Goal: Navigation & Orientation: Find specific page/section

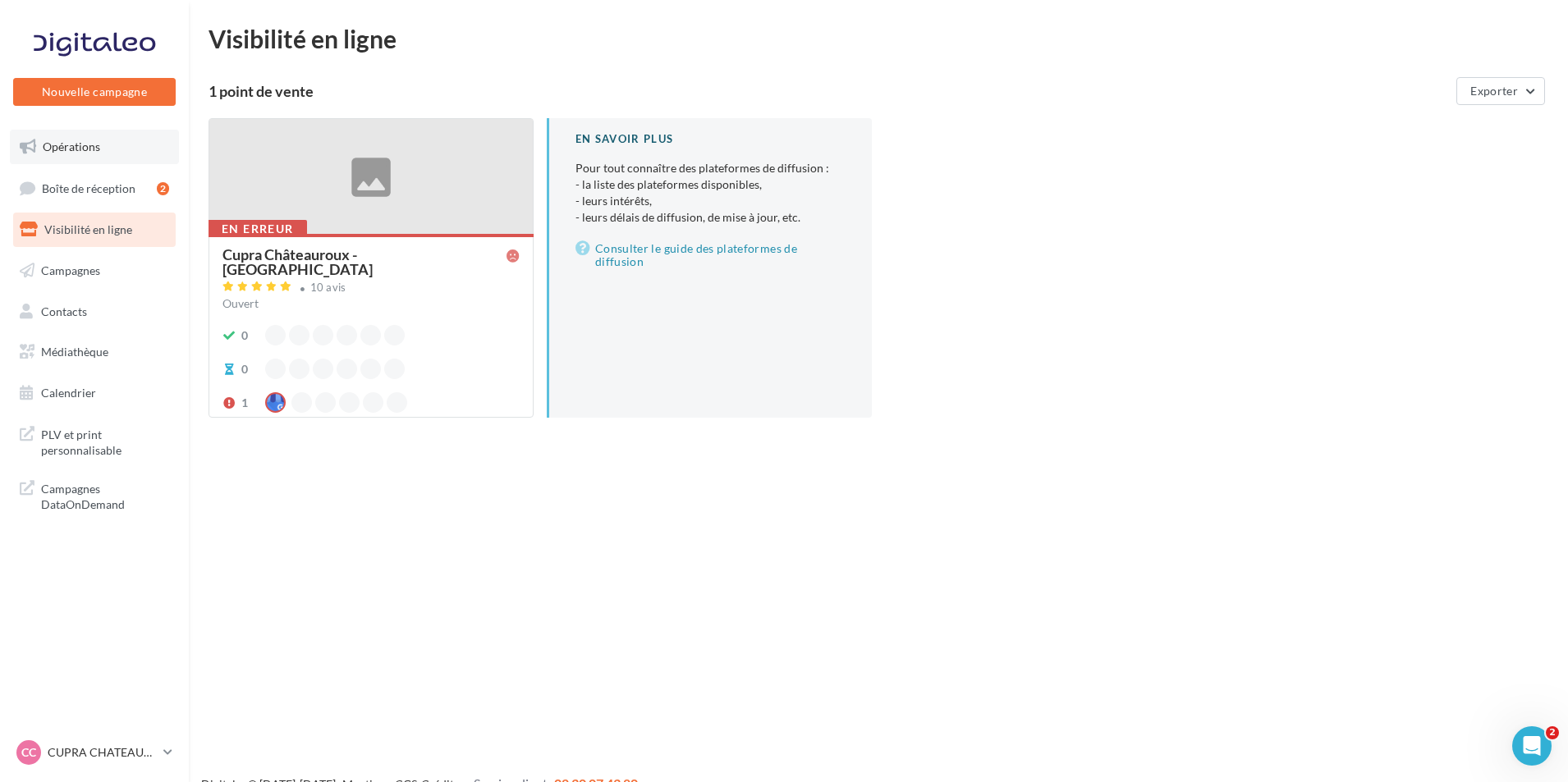
click at [106, 156] on link "Opérations" at bounding box center [94, 147] width 169 height 35
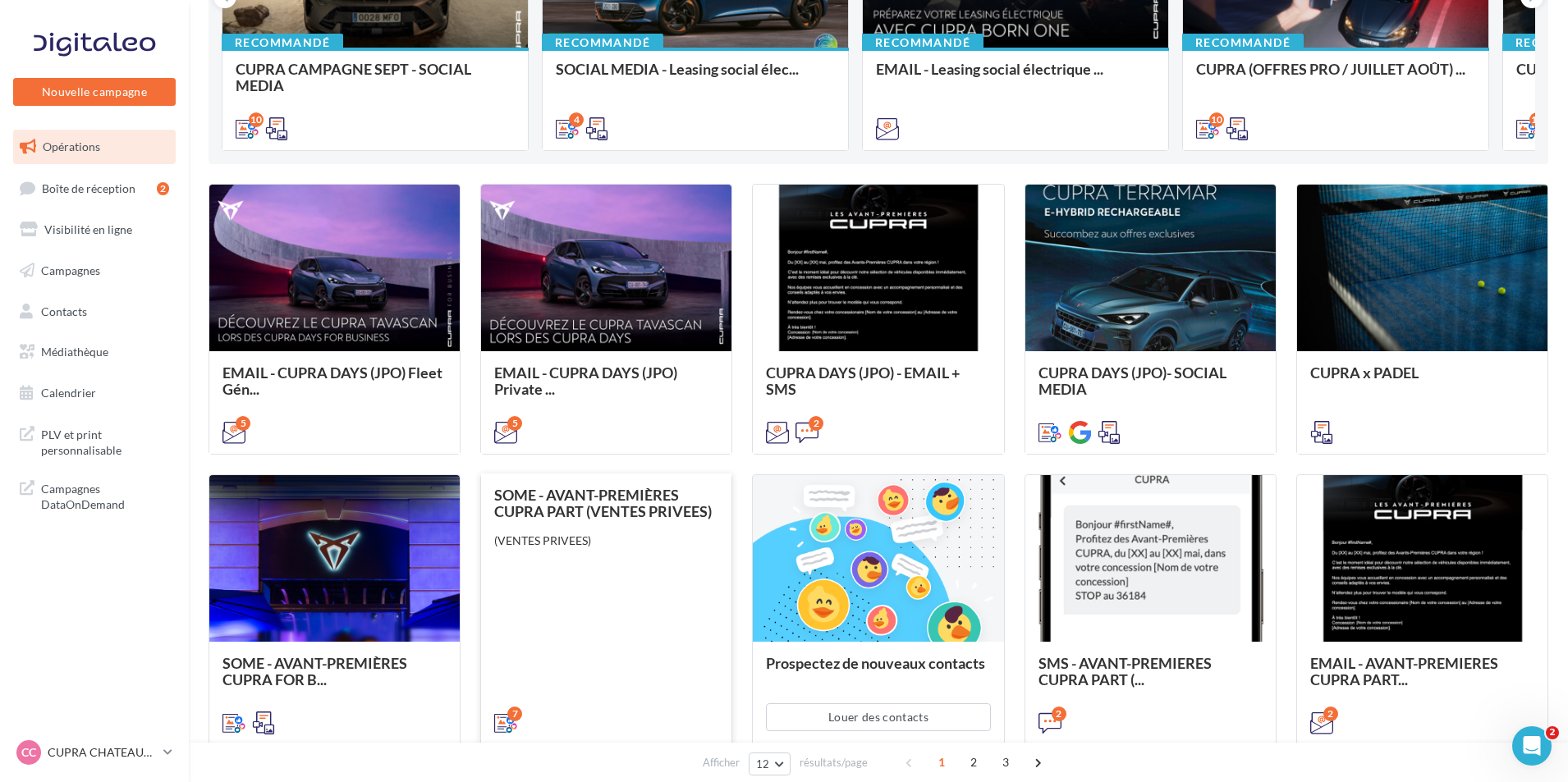
scroll to position [492, 0]
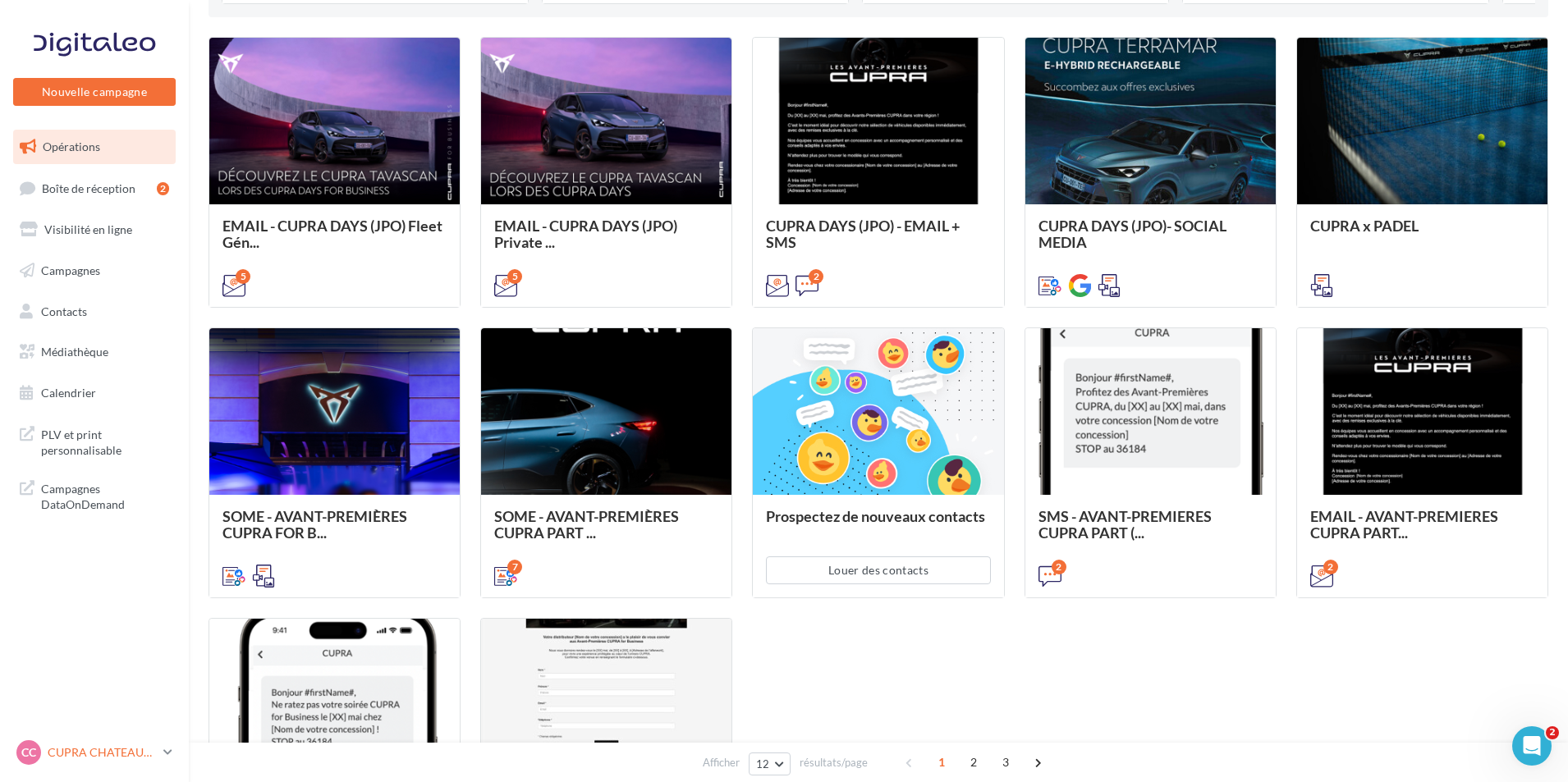
click at [139, 755] on p "CUPRA CHATEAUROUX" at bounding box center [102, 752] width 109 height 16
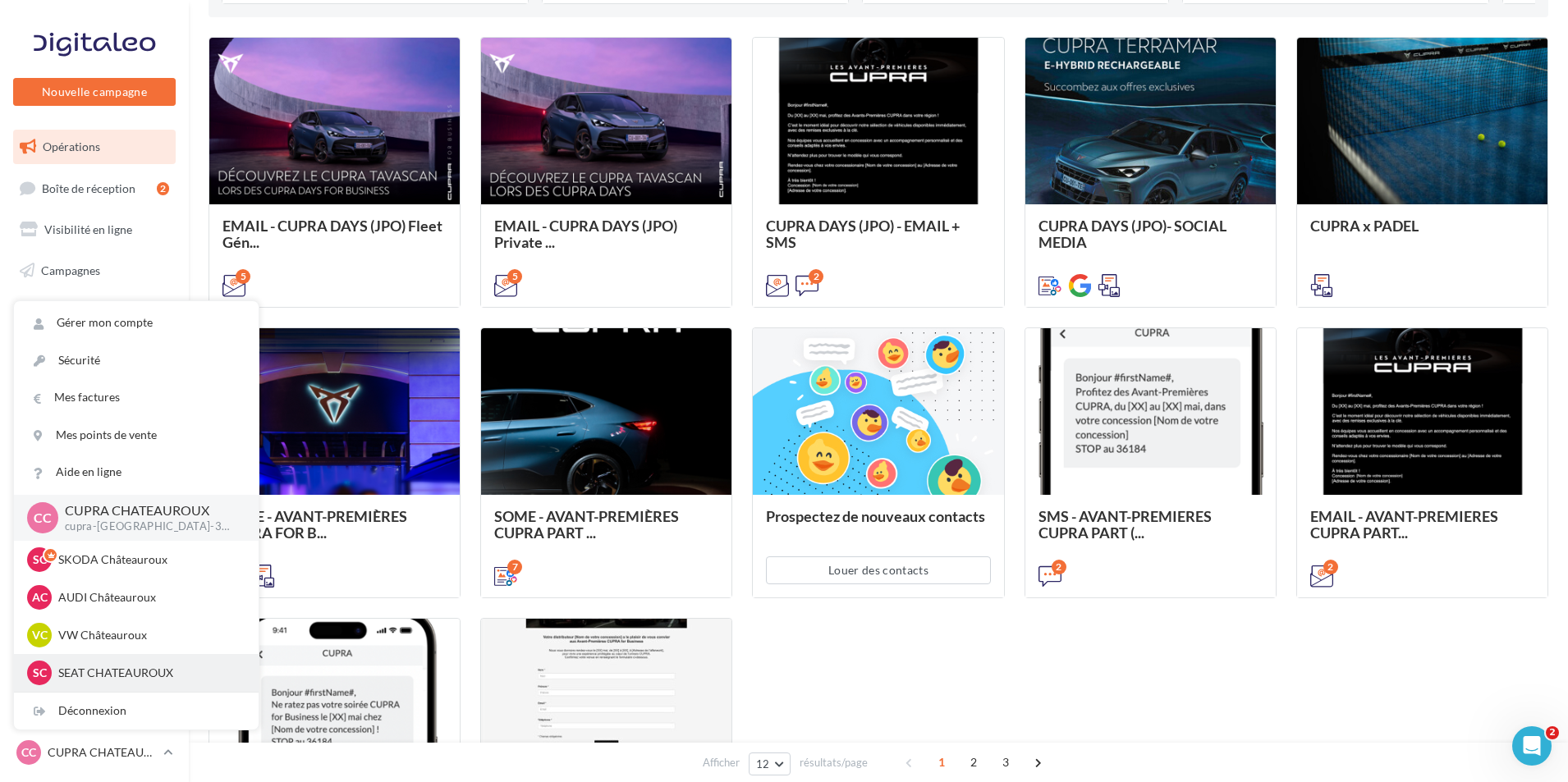
click at [139, 670] on p "SEAT CHATEAUROUX" at bounding box center [149, 673] width 181 height 16
